Goal: Task Accomplishment & Management: Manage account settings

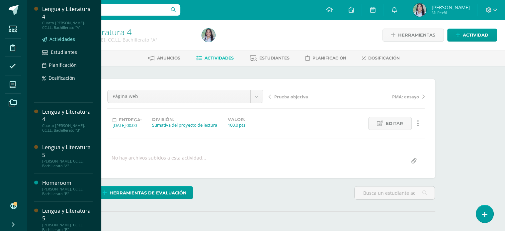
click at [64, 38] on span "Actividades" at bounding box center [62, 39] width 26 height 6
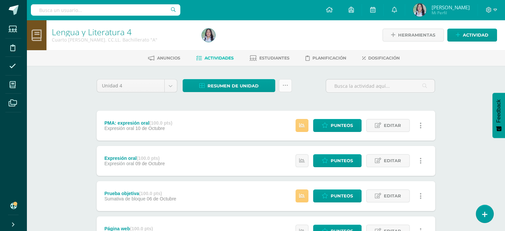
click at [285, 84] on icon at bounding box center [286, 86] width 6 height 6
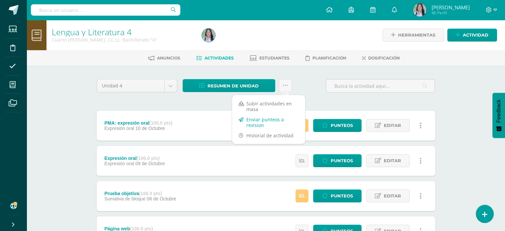
click at [278, 121] on link "Enviar punteos a revision" at bounding box center [268, 122] width 73 height 16
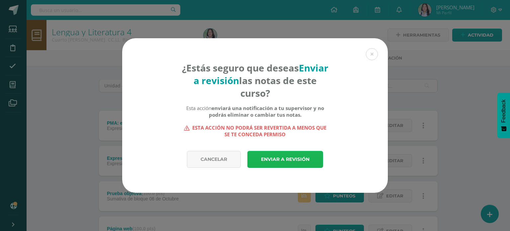
click at [280, 159] on link "Enviar a revisión" at bounding box center [285, 159] width 76 height 17
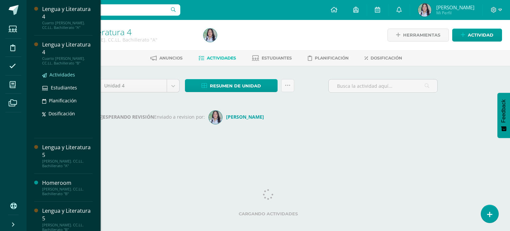
click at [64, 73] on span "Actividades" at bounding box center [62, 74] width 26 height 6
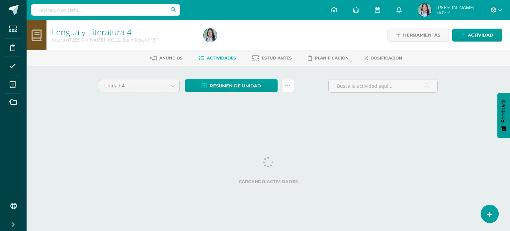
click at [290, 88] on link at bounding box center [287, 85] width 13 height 13
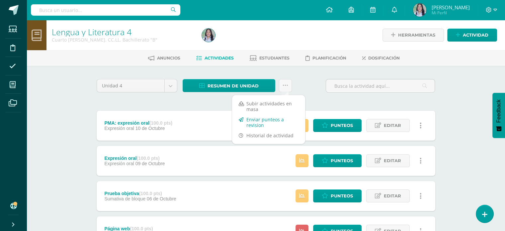
click at [258, 118] on link "Enviar punteos a revision" at bounding box center [268, 122] width 73 height 16
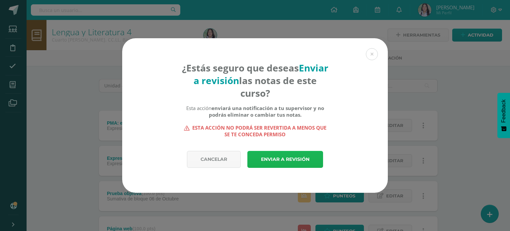
click at [269, 158] on link "Enviar a revisión" at bounding box center [285, 159] width 76 height 17
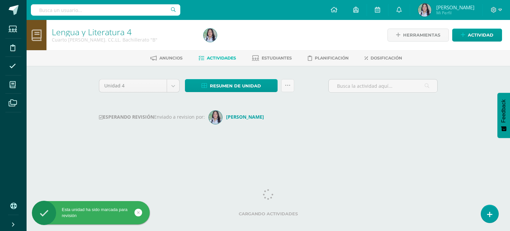
drag, startPoint x: 378, startPoint y: 198, endPoint x: 348, endPoint y: 202, distance: 30.5
click at [348, 156] on html "Esta unidad ha sido marcada para revisión Estudiantes Disciplina Asistencia Mis…" at bounding box center [255, 78] width 510 height 156
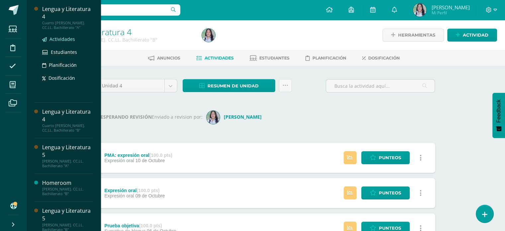
click at [65, 39] on span "Actividades" at bounding box center [62, 39] width 26 height 6
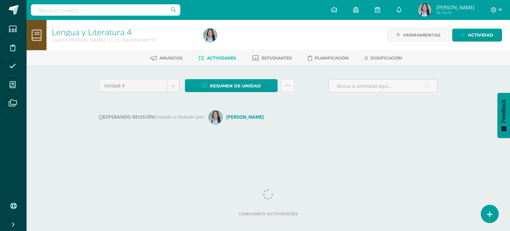
click at [284, 138] on div "Unidad 4 Unidad 1 Unidad 2 Unidad 3 Unidad 4 Resumen de unidad Descargar como H…" at bounding box center [268, 111] width 344 height 64
